Goal: Task Accomplishment & Management: Complete application form

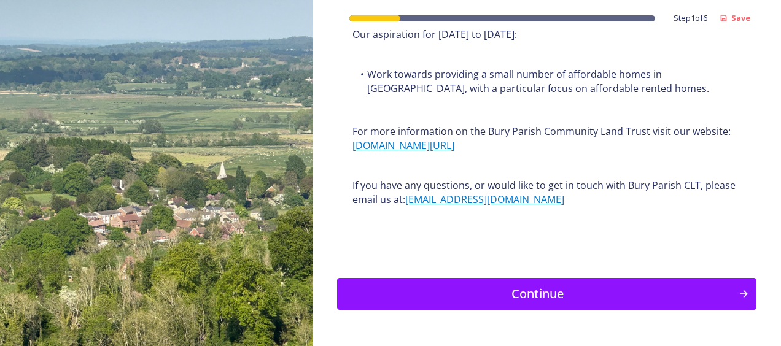
scroll to position [1641, 0]
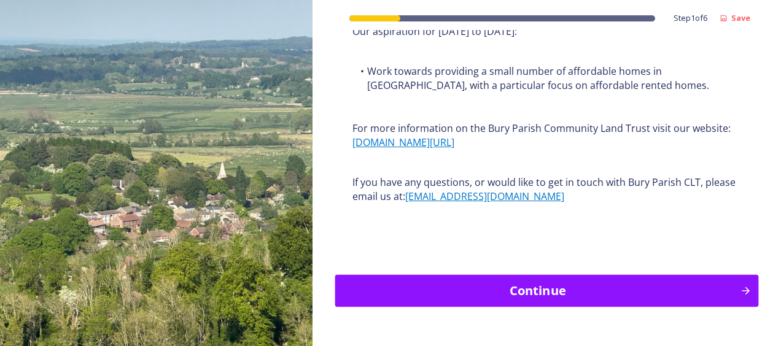
click at [550, 282] on div "Continue" at bounding box center [537, 291] width 392 height 18
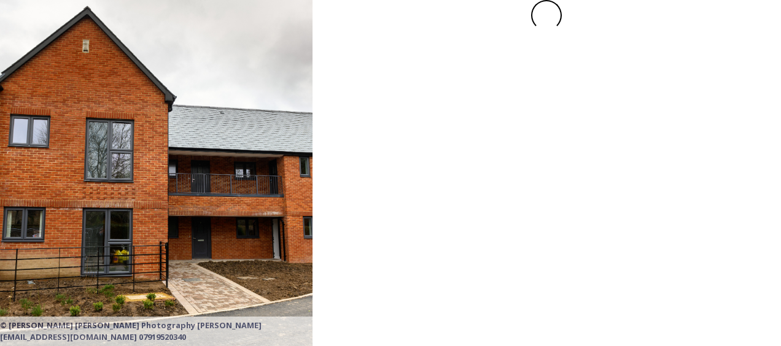
scroll to position [0, 0]
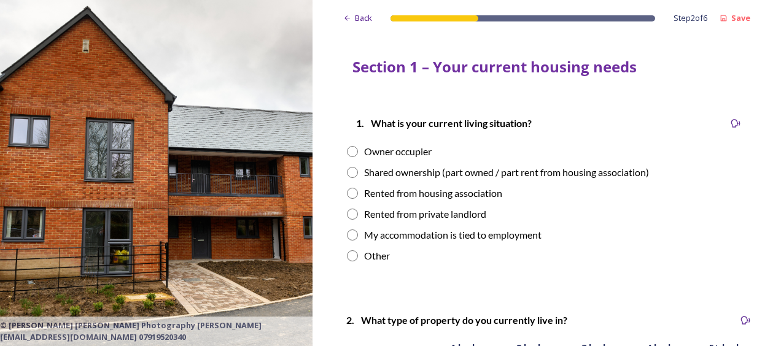
click at [414, 212] on div "Rented from private landlord" at bounding box center [425, 214] width 122 height 15
radio input "true"
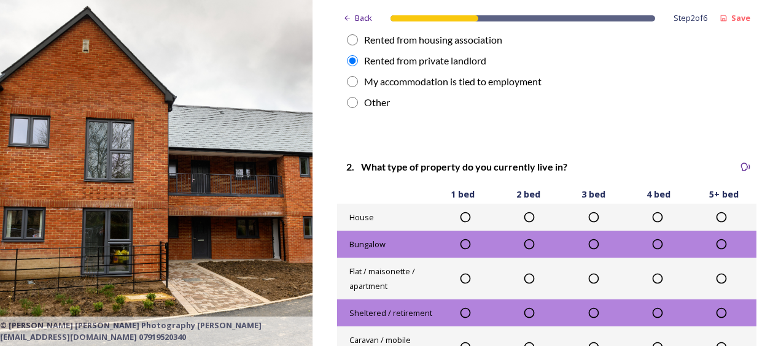
scroll to position [185, 0]
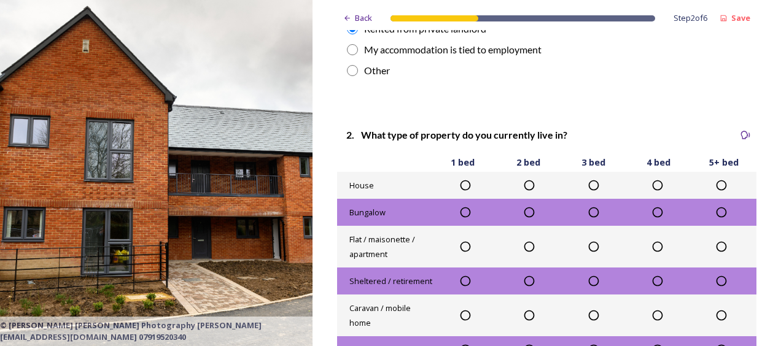
click at [463, 182] on icon at bounding box center [465, 185] width 12 height 12
click at [460, 209] on icon at bounding box center [465, 212] width 10 height 10
click at [530, 212] on icon at bounding box center [529, 212] width 12 height 12
click at [462, 184] on icon at bounding box center [465, 185] width 12 height 12
click at [462, 215] on icon at bounding box center [465, 212] width 12 height 12
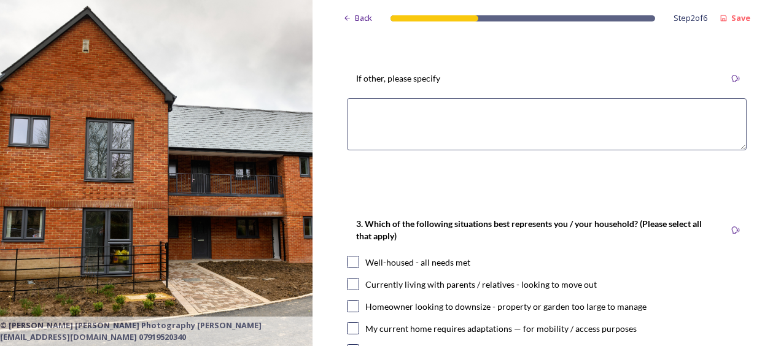
scroll to position [627, 0]
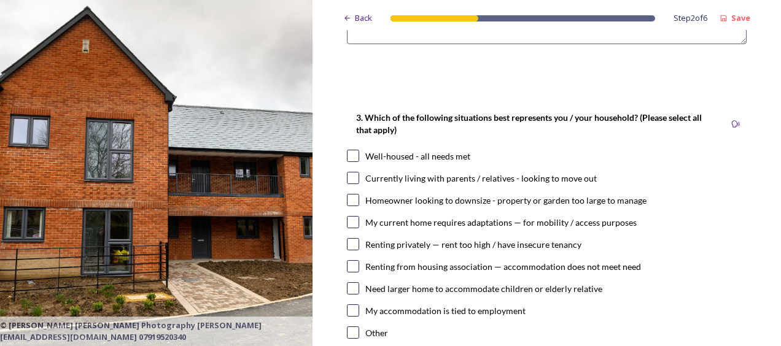
click at [352, 177] on input "checkbox" at bounding box center [353, 178] width 12 height 12
checkbox input "true"
click at [356, 198] on input "checkbox" at bounding box center [353, 200] width 12 height 12
checkbox input "true"
click at [352, 223] on input "checkbox" at bounding box center [353, 222] width 12 height 12
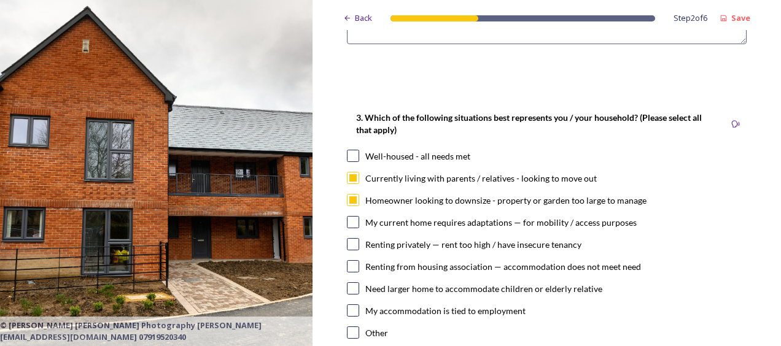
checkbox input "true"
drag, startPoint x: 770, startPoint y: 114, endPoint x: 772, endPoint y: 139, distance: 24.6
click at [772, 139] on div "Back Step 2 of 6 Save Section 1 – Your current housing needs 1. What is your cu…" at bounding box center [546, 173] width 468 height 346
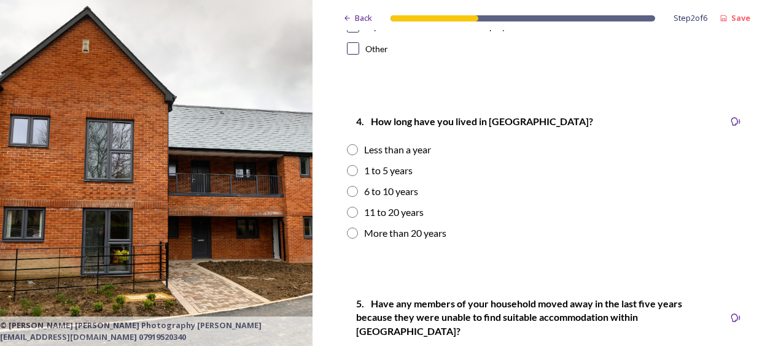
scroll to position [955, 0]
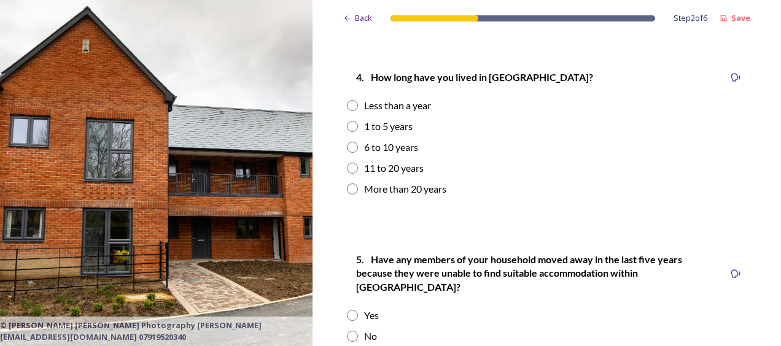
click at [399, 103] on div "Less than a year" at bounding box center [397, 105] width 67 height 15
radio input "true"
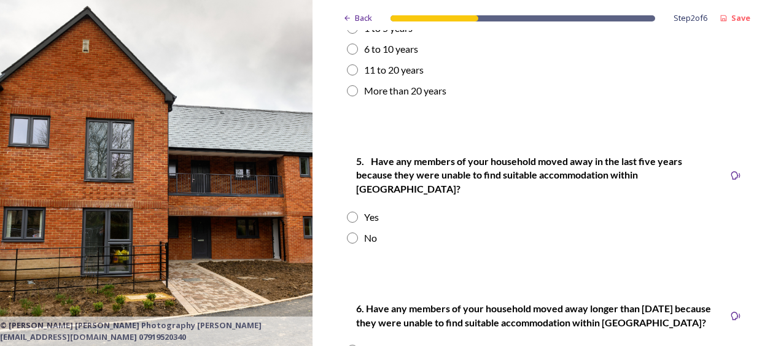
scroll to position [1059, 0]
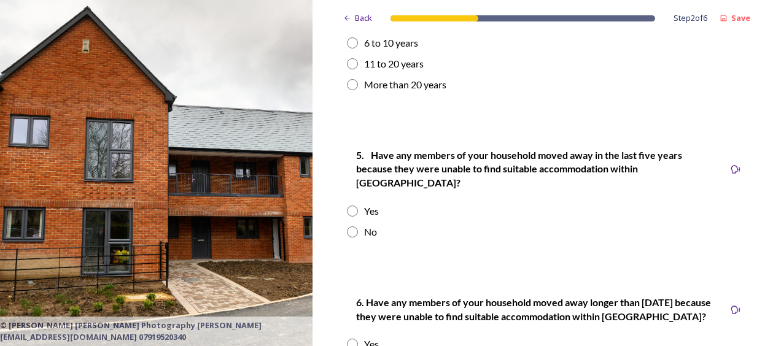
click at [351, 227] on input "radio" at bounding box center [352, 232] width 11 height 11
radio input "true"
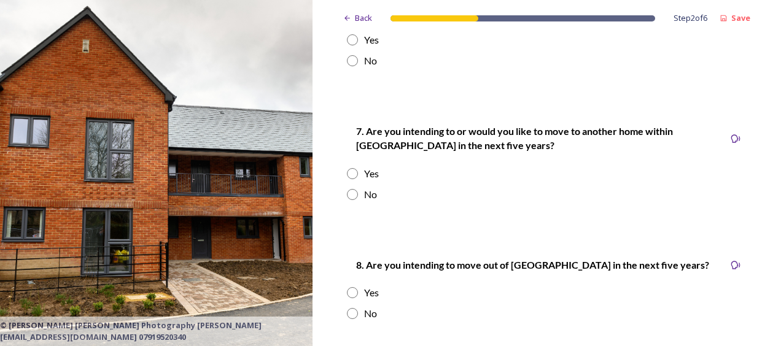
scroll to position [1379, 0]
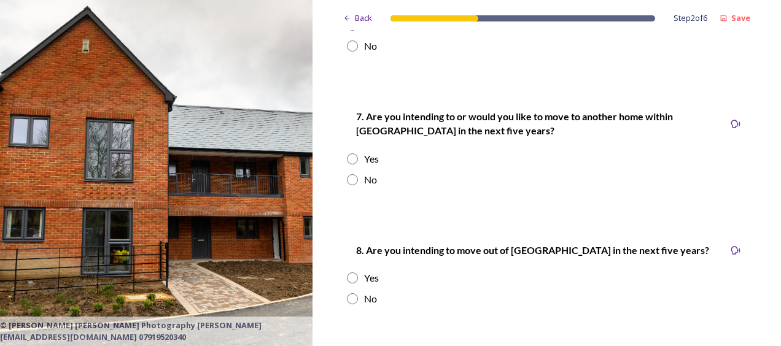
click at [352, 153] on input "radio" at bounding box center [352, 158] width 11 height 11
radio input "true"
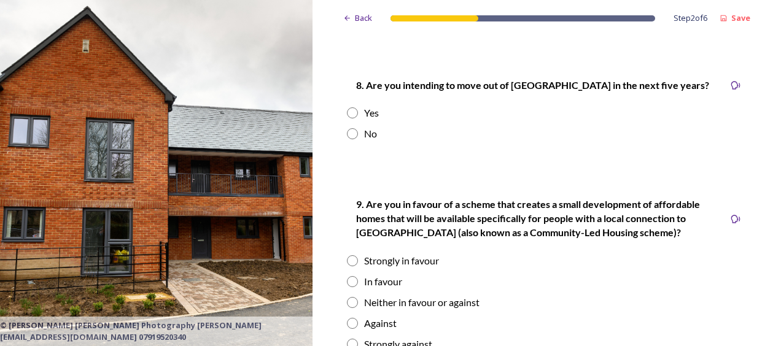
scroll to position [1698, 0]
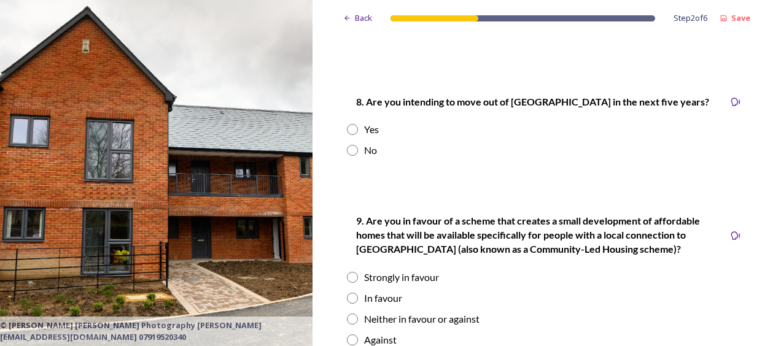
click at [352, 145] on input "radio" at bounding box center [352, 150] width 11 height 11
radio input "true"
click at [354, 272] on input "radio" at bounding box center [352, 277] width 11 height 11
radio input "true"
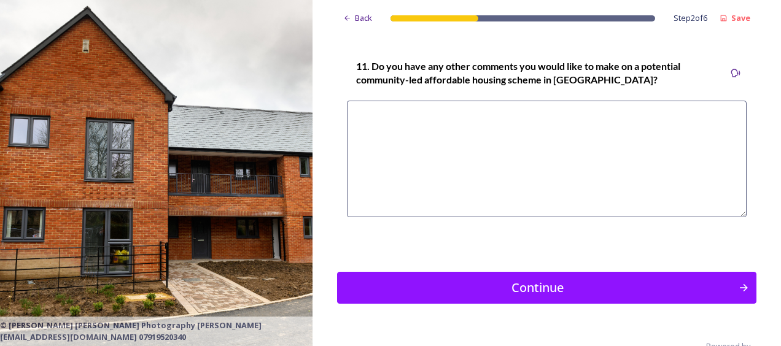
scroll to position [2077, 0]
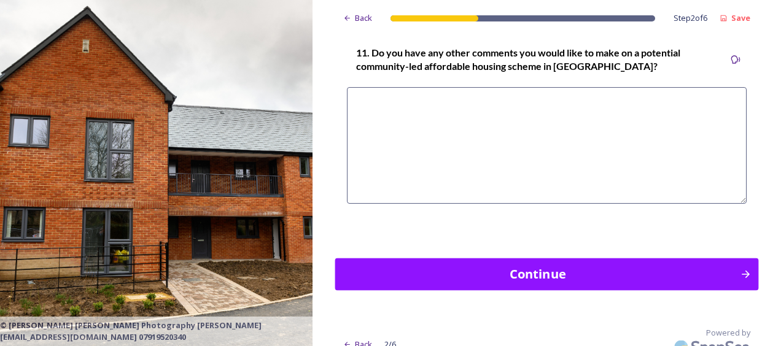
click at [615, 266] on div "Continue" at bounding box center [537, 274] width 392 height 18
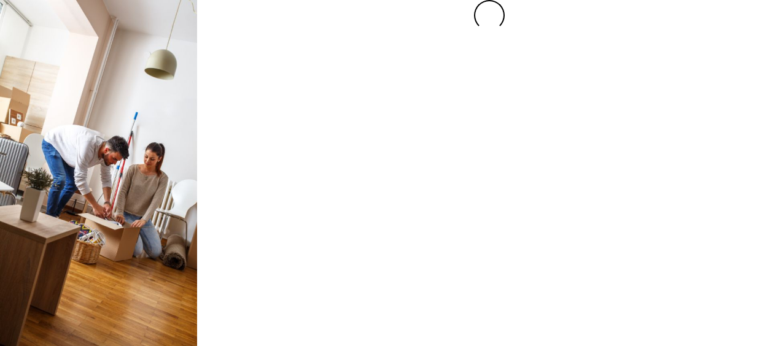
scroll to position [0, 0]
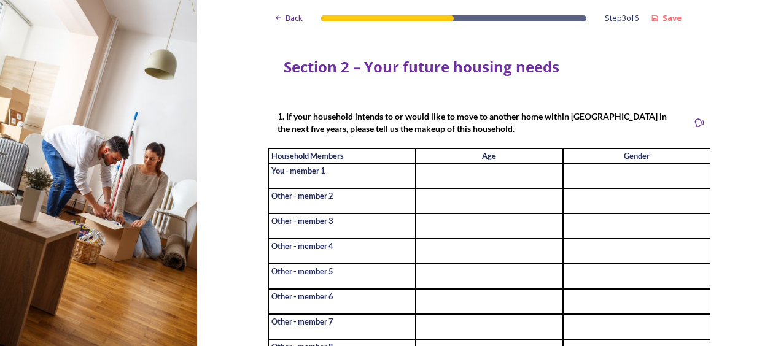
click at [484, 174] on input at bounding box center [489, 175] width 147 height 25
click at [509, 200] on input at bounding box center [489, 200] width 147 height 25
click at [541, 234] on input at bounding box center [489, 226] width 147 height 25
click at [638, 230] on input at bounding box center [636, 226] width 147 height 25
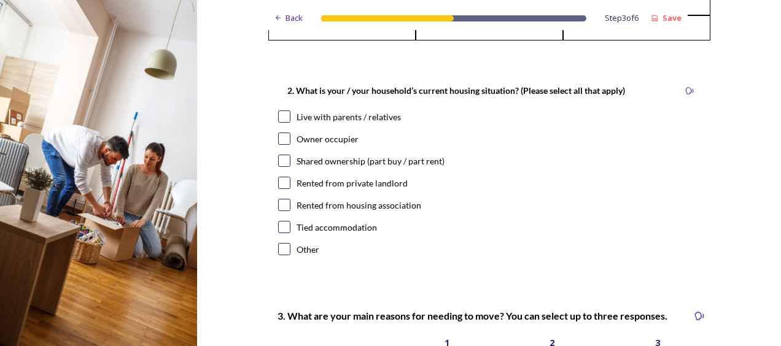
scroll to position [406, 0]
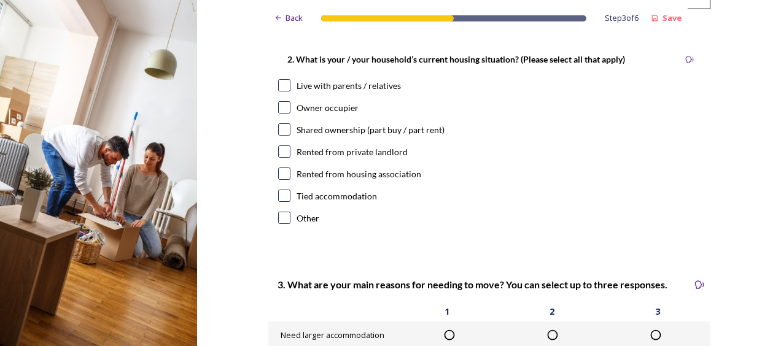
click at [278, 158] on input "checkbox" at bounding box center [284, 151] width 12 height 12
checkbox input "true"
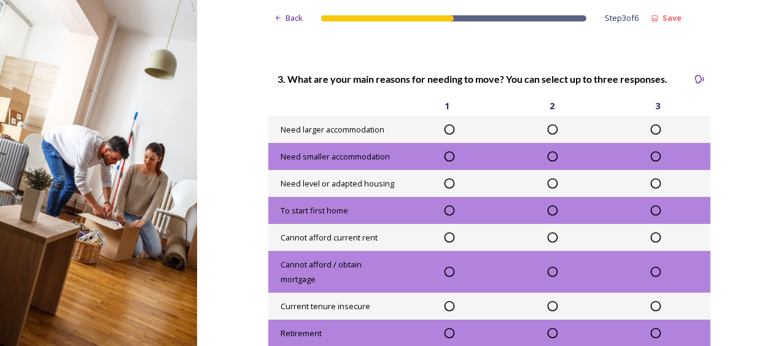
scroll to position [654, 0]
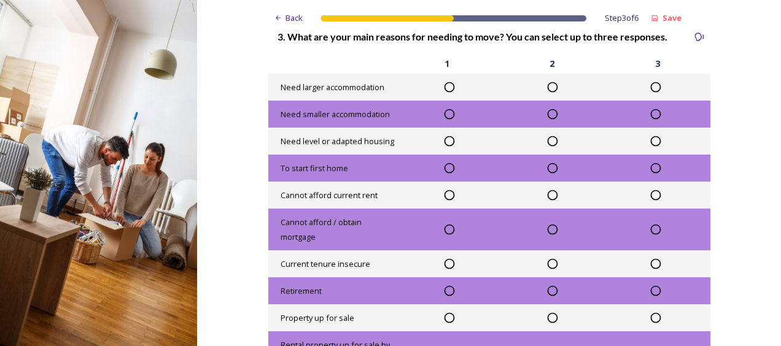
click at [445, 93] on icon at bounding box center [449, 87] width 12 height 12
click at [547, 120] on icon at bounding box center [552, 114] width 12 height 12
click at [548, 147] on icon at bounding box center [552, 141] width 12 height 12
click at [548, 147] on icon at bounding box center [552, 141] width 10 height 10
click at [649, 147] on icon at bounding box center [655, 141] width 12 height 12
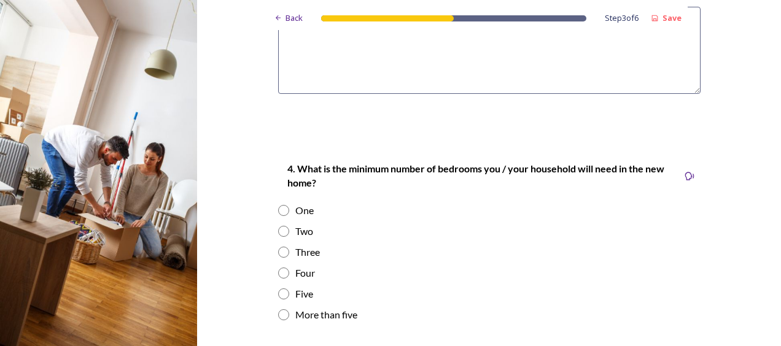
scroll to position [1302, 0]
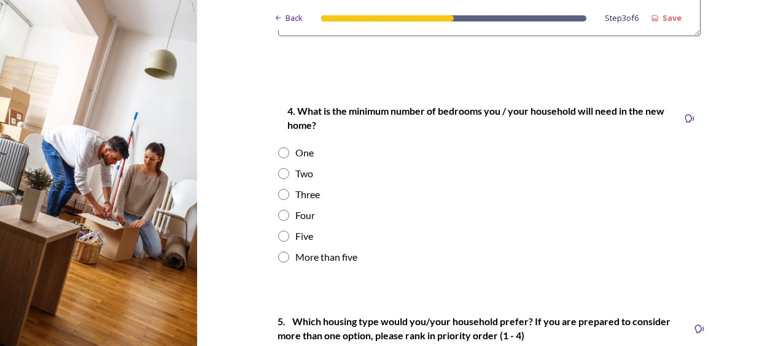
click at [284, 263] on input "radio" at bounding box center [283, 257] width 11 height 11
radio input "true"
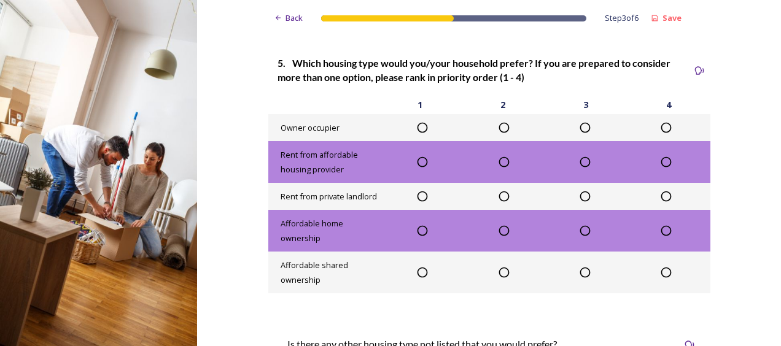
scroll to position [1571, 0]
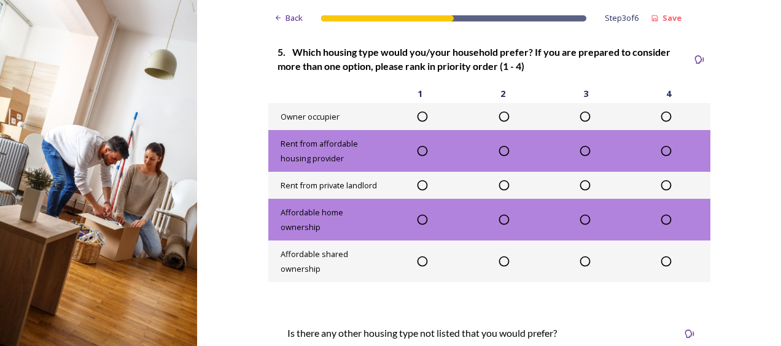
click at [661, 192] on icon at bounding box center [666, 185] width 12 height 12
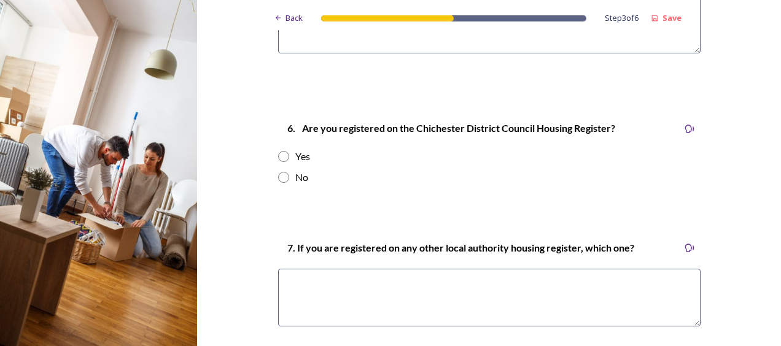
scroll to position [2004, 0]
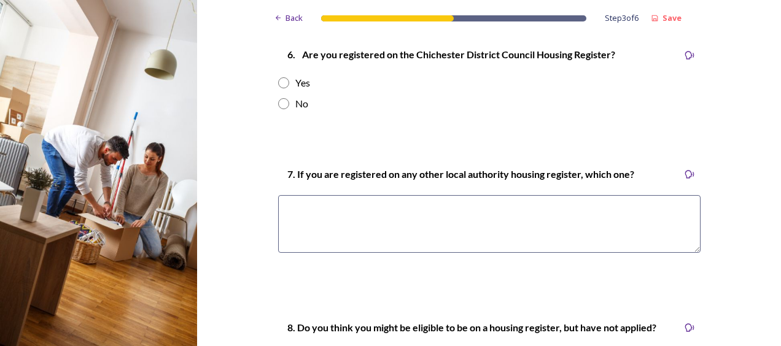
click at [278, 88] on input "radio" at bounding box center [283, 82] width 11 height 11
radio input "true"
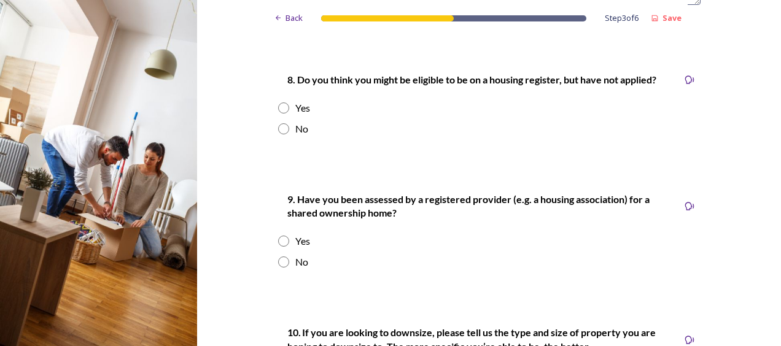
scroll to position [2261, 0]
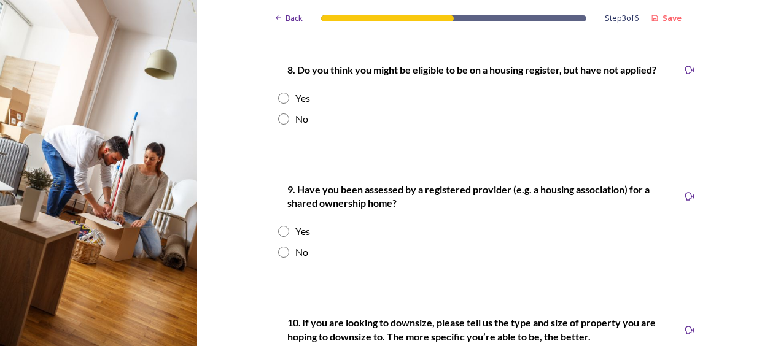
click at [284, 104] on input "radio" at bounding box center [283, 98] width 11 height 11
radio input "true"
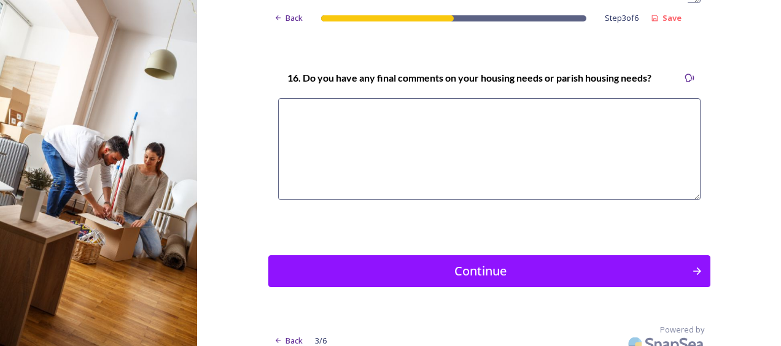
scroll to position [3926, 0]
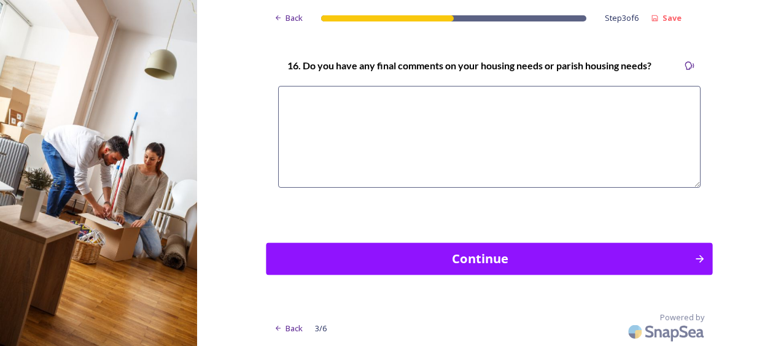
click at [576, 263] on div "Continue" at bounding box center [480, 258] width 415 height 18
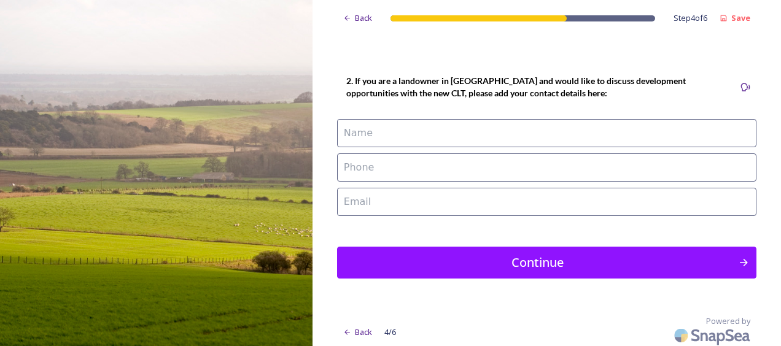
scroll to position [152, 0]
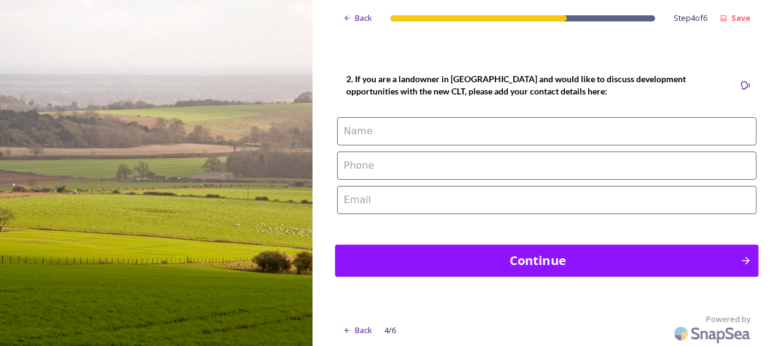
click at [670, 252] on div "Continue" at bounding box center [537, 261] width 392 height 18
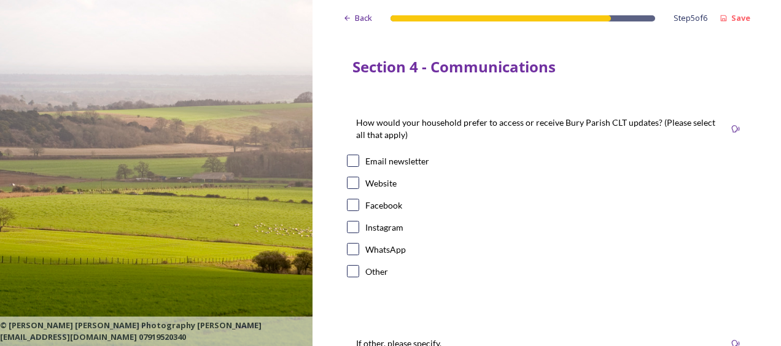
click at [383, 222] on div "Instagram" at bounding box center [384, 227] width 38 height 13
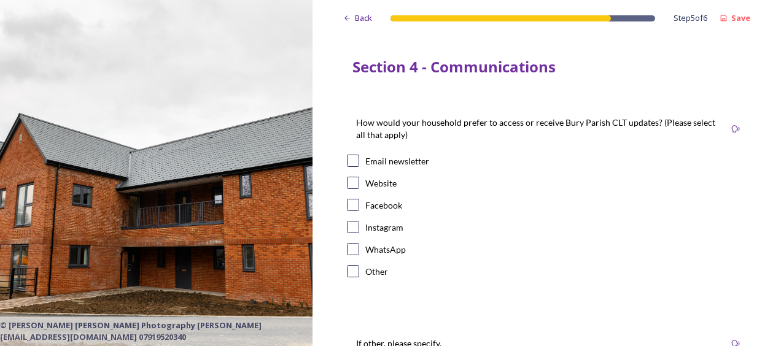
checkbox input "true"
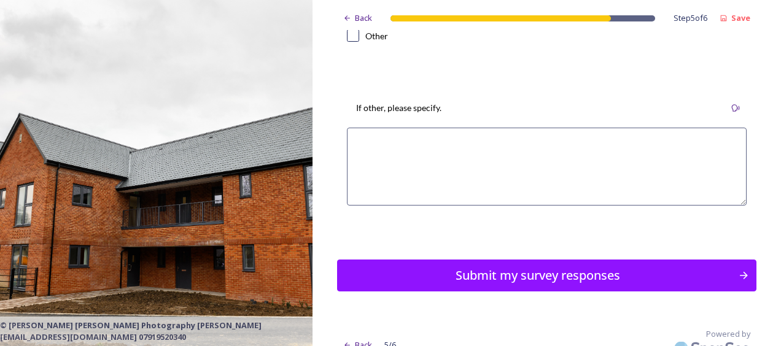
scroll to position [251, 0]
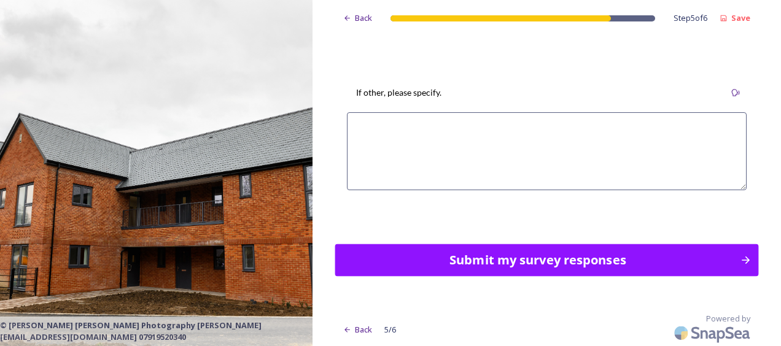
click at [541, 253] on div "Submit my survey responses" at bounding box center [537, 260] width 392 height 18
